Goal: Information Seeking & Learning: Understand process/instructions

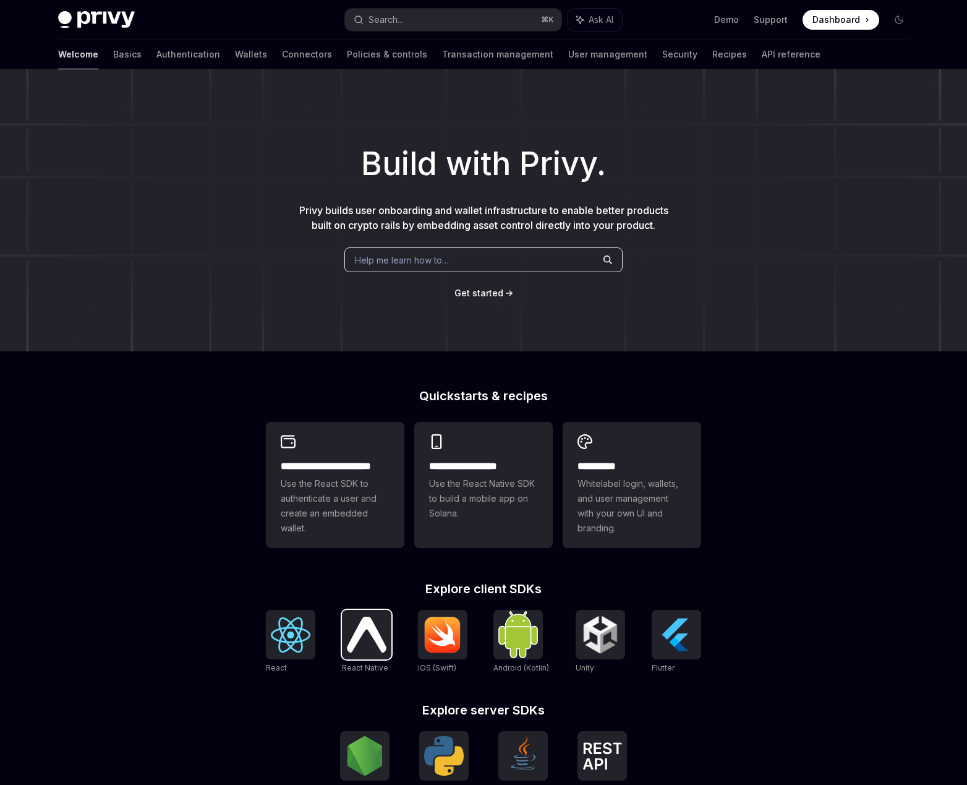
click at [356, 637] on img at bounding box center [367, 634] width 40 height 35
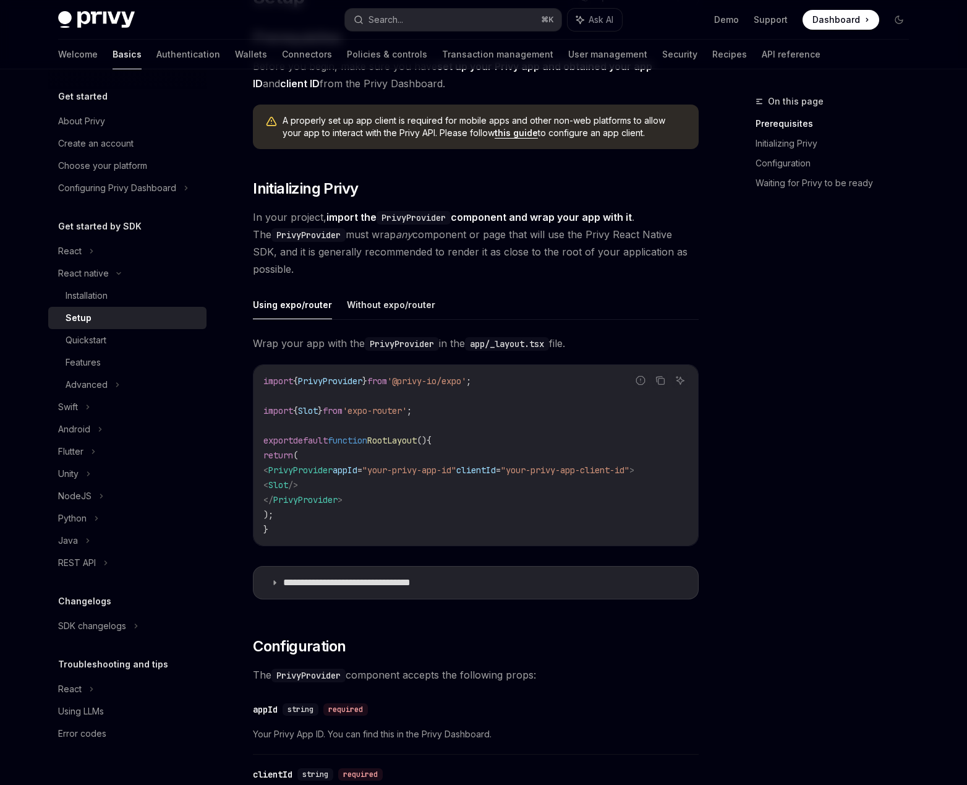
scroll to position [134, 0]
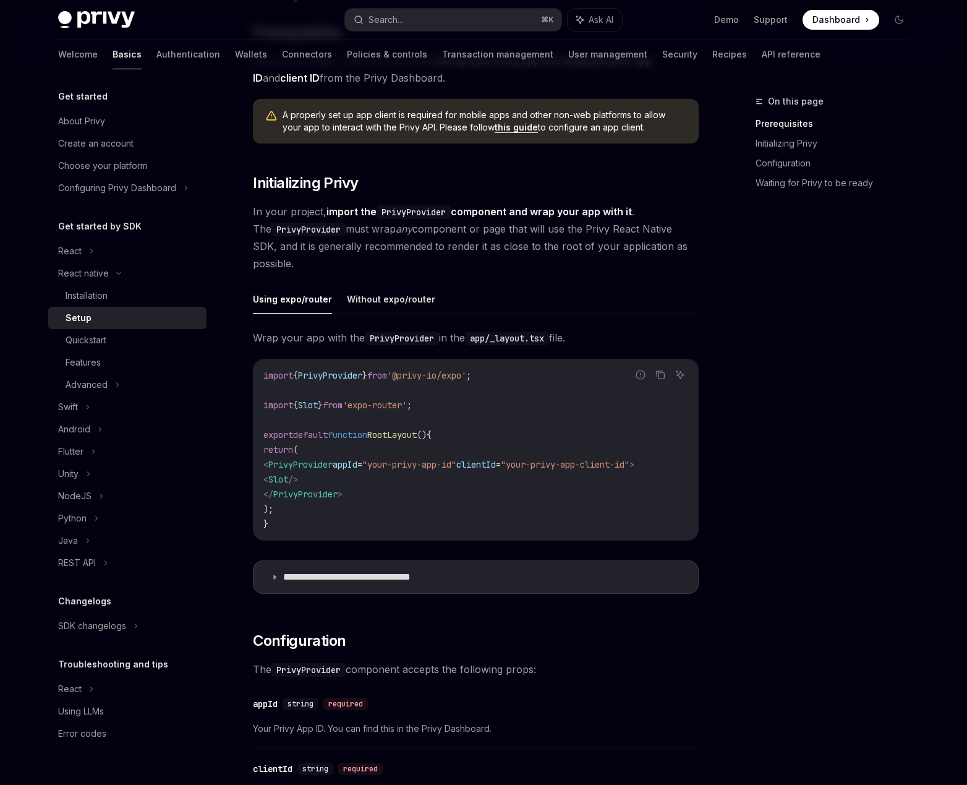
click at [288, 480] on span "Slot" at bounding box center [278, 479] width 20 height 11
click at [362, 309] on button "Without expo/router" at bounding box center [391, 298] width 88 height 29
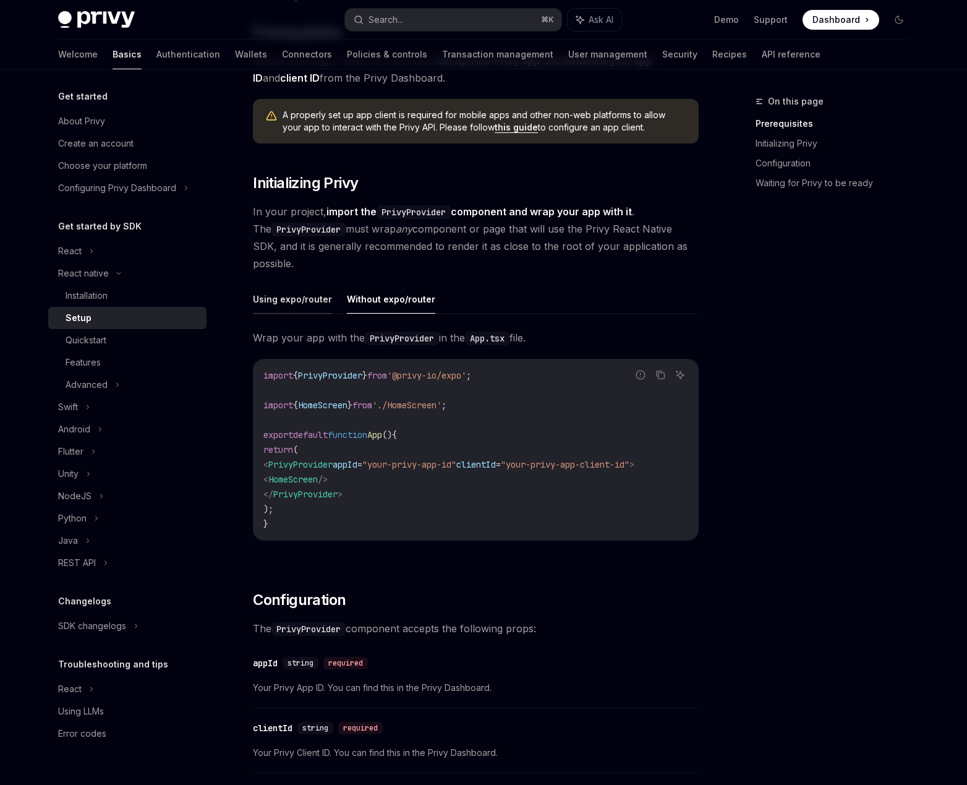
click at [300, 305] on button "Using expo/router" at bounding box center [292, 298] width 79 height 29
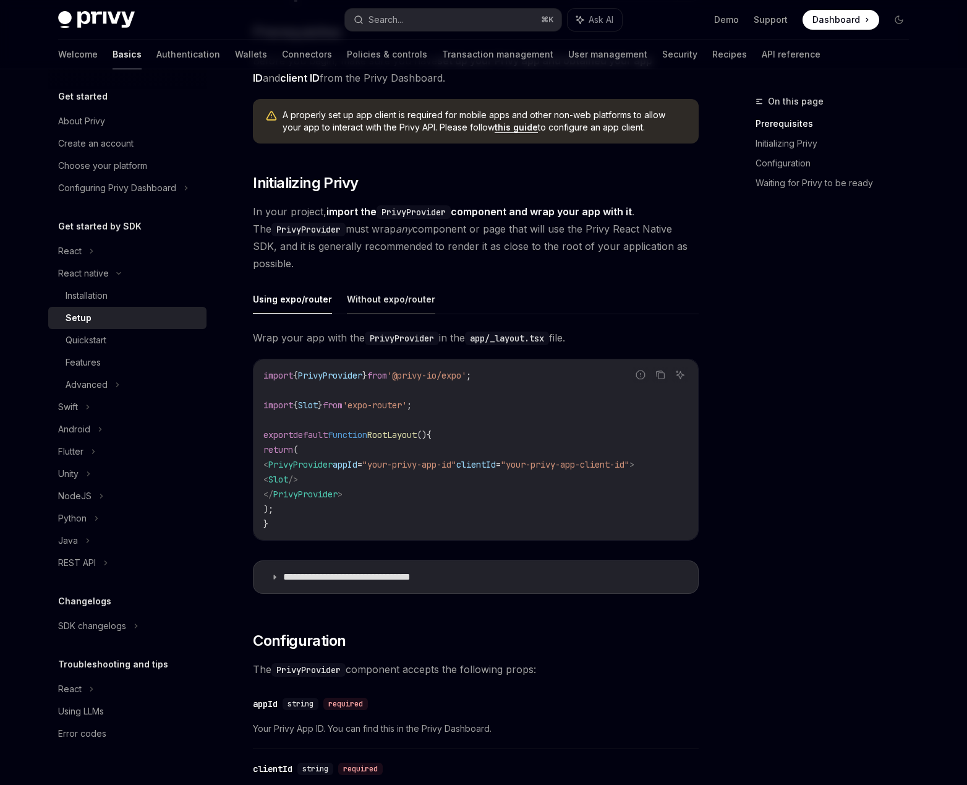
click at [406, 306] on button "Without expo/router" at bounding box center [391, 298] width 88 height 29
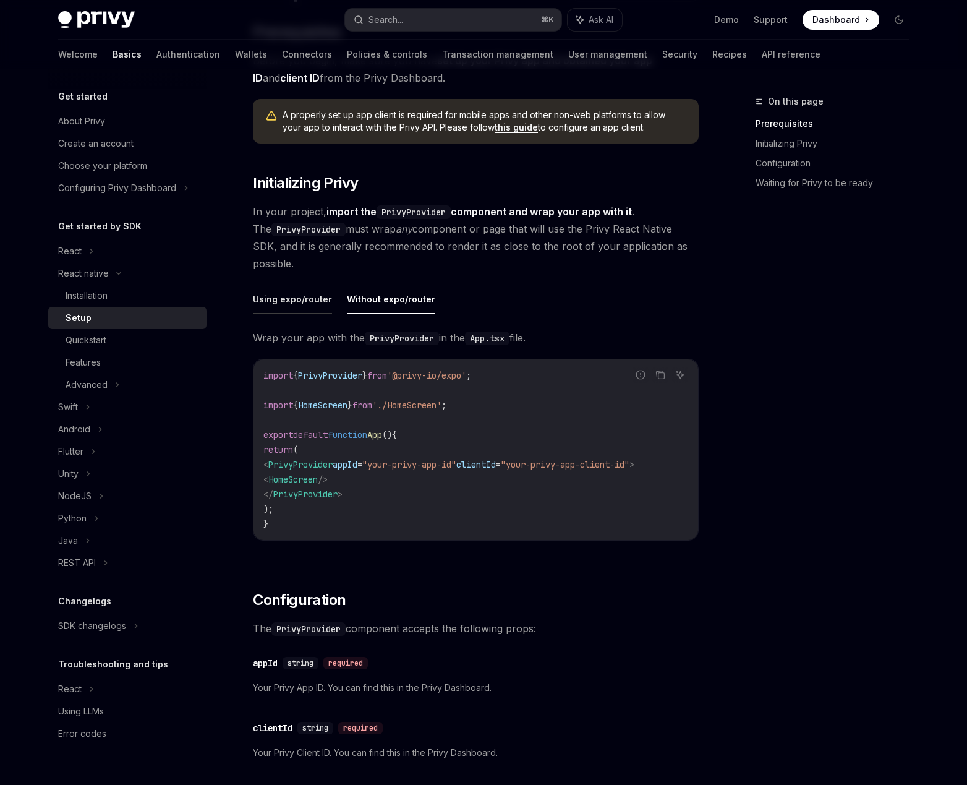
click at [299, 299] on button "Using expo/router" at bounding box center [292, 298] width 79 height 29
type textarea "*"
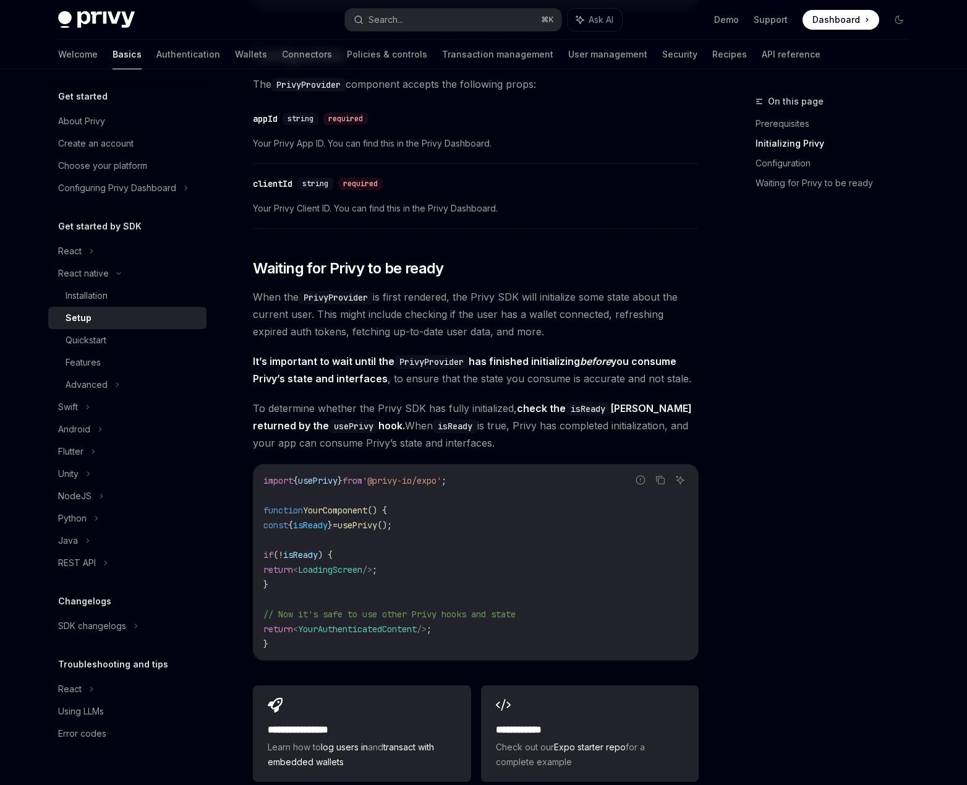
scroll to position [736, 0]
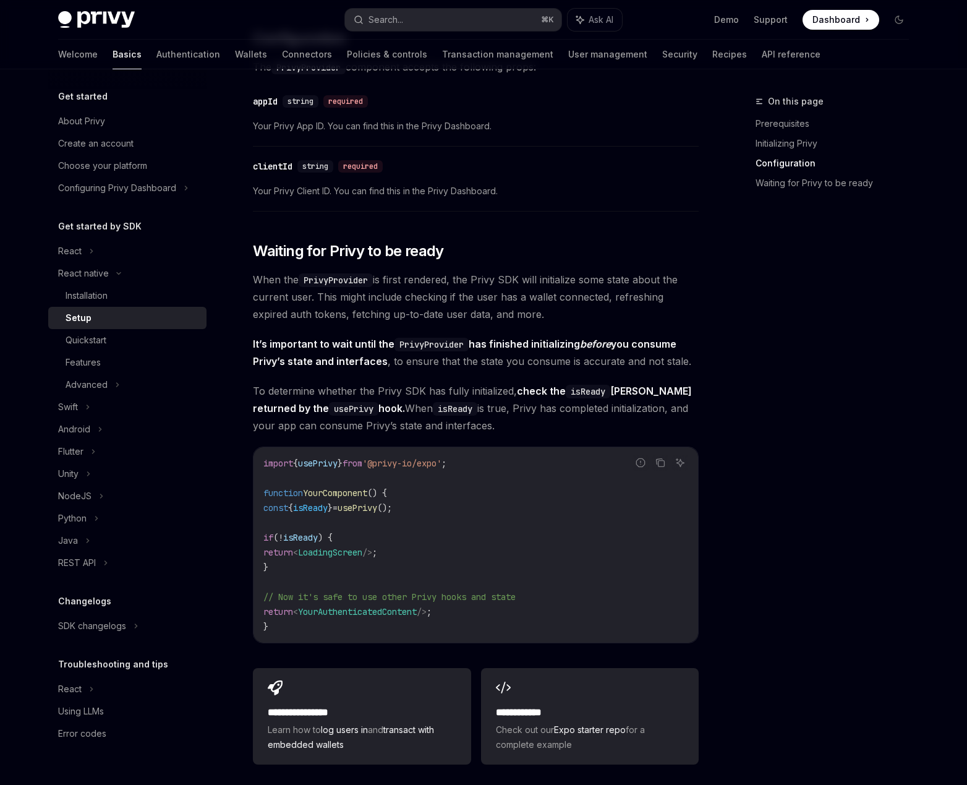
click at [364, 511] on span "usePrivy" at bounding box center [358, 507] width 40 height 11
copy code "const { isReady } = usePrivy ();"
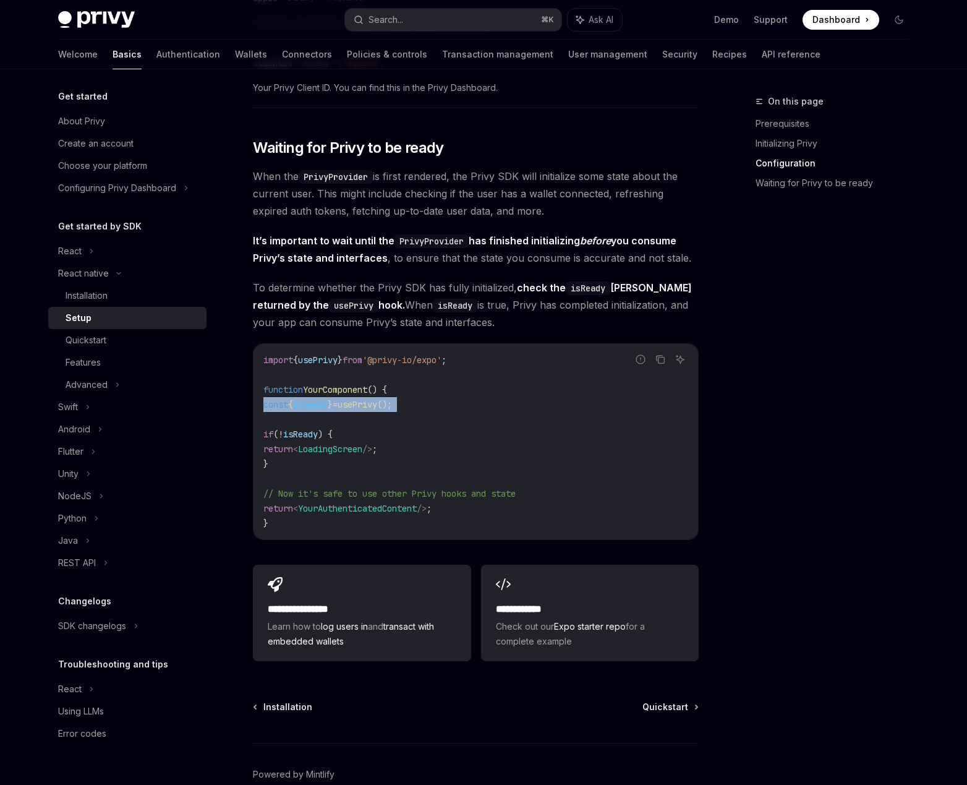
scroll to position [851, 0]
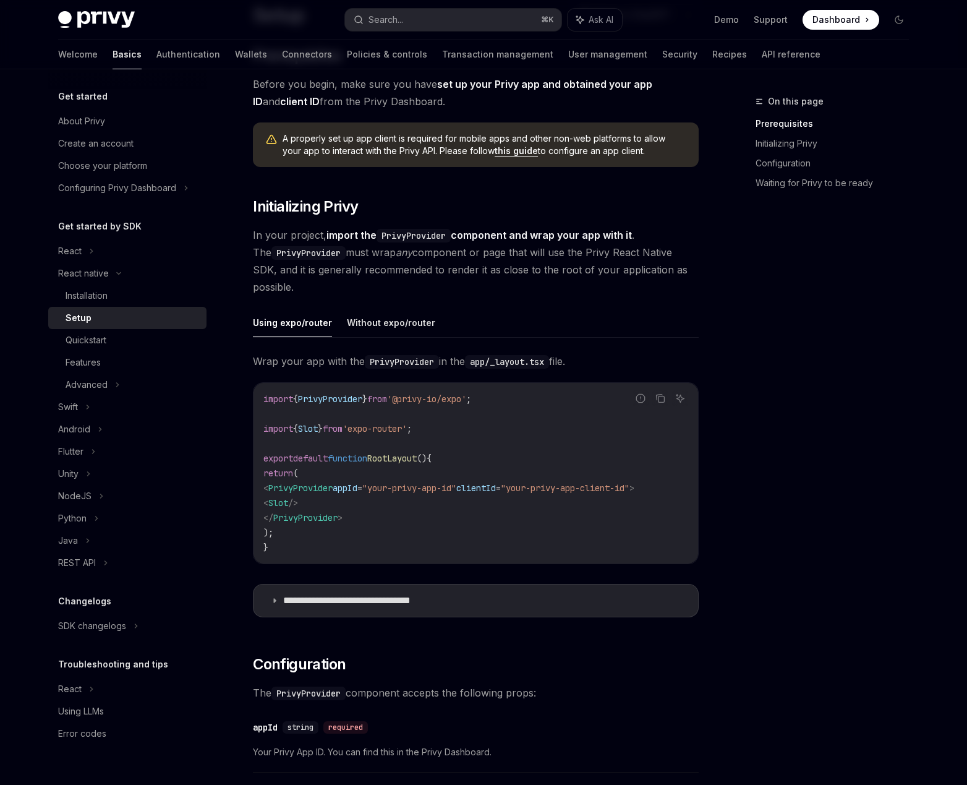
scroll to position [127, 0]
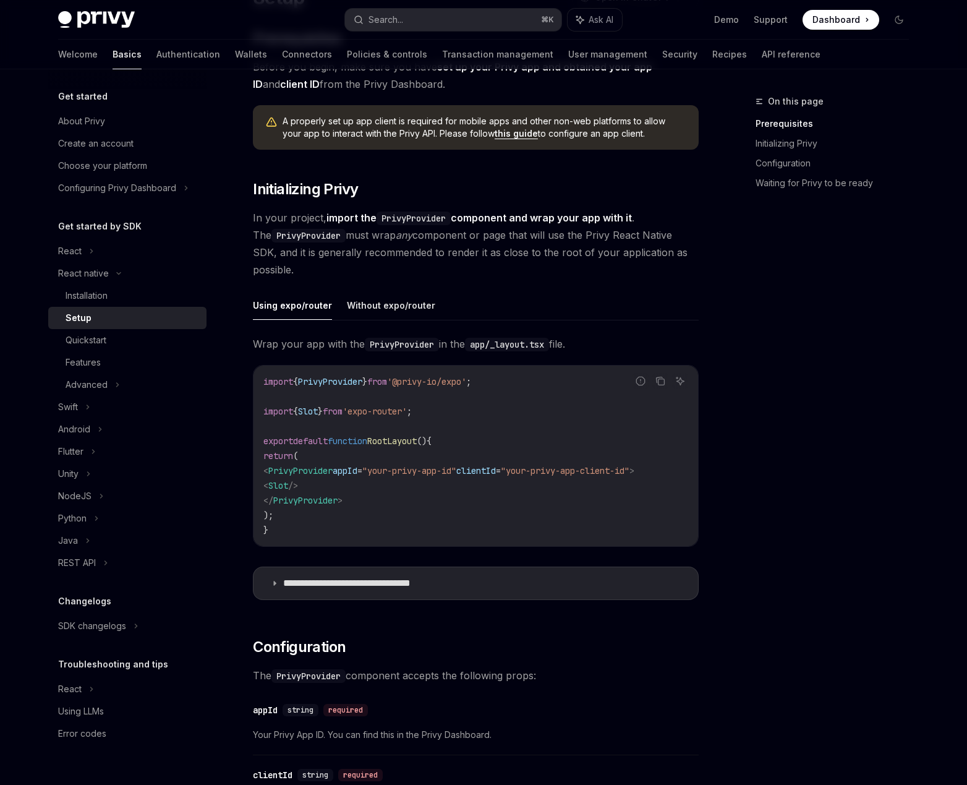
drag, startPoint x: 297, startPoint y: 485, endPoint x: 378, endPoint y: 485, distance: 81.0
click at [378, 485] on code "import { PrivyProvider } from '@privy-io/expo' ; import { Slot } from 'expo-rou…" at bounding box center [475, 455] width 425 height 163
copy span "< Slot />"
